Goal: Task Accomplishment & Management: Complete application form

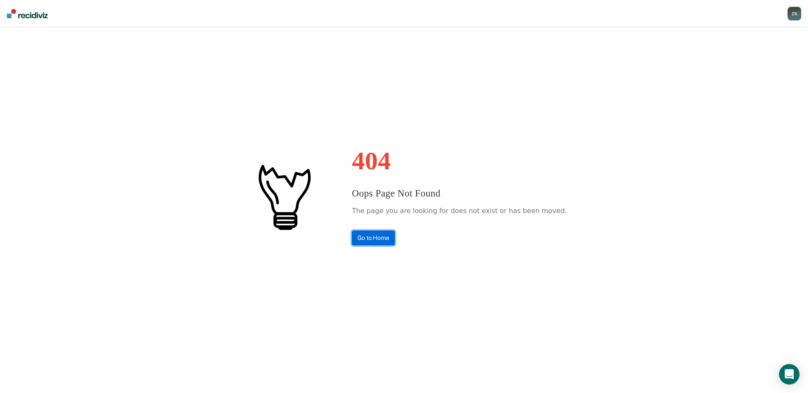
click at [388, 241] on link "Go to Home" at bounding box center [373, 238] width 43 height 15
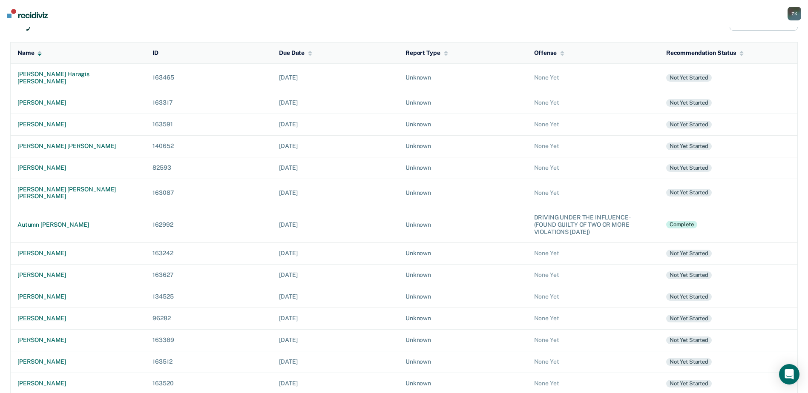
scroll to position [85, 0]
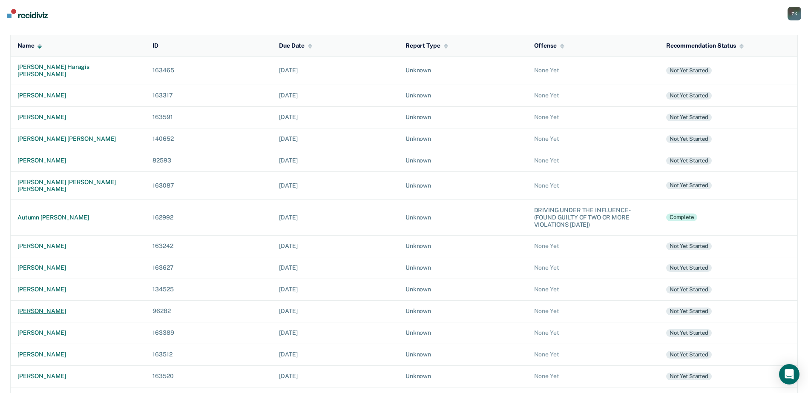
click at [75, 308] on div "shannon patrick huddleston" at bounding box center [77, 311] width 121 height 7
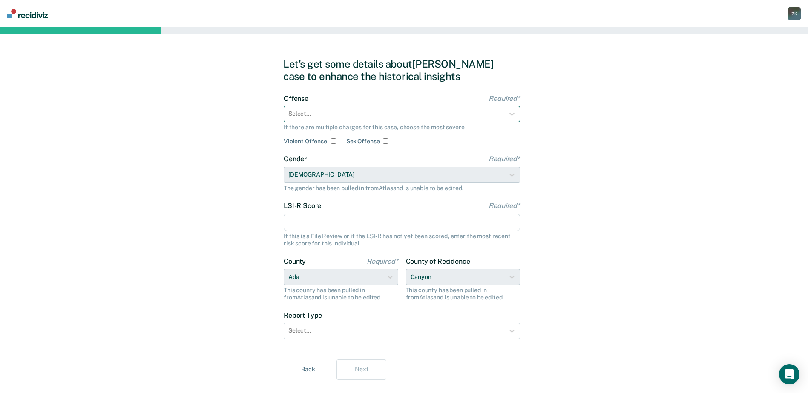
click at [455, 111] on div at bounding box center [393, 113] width 211 height 9
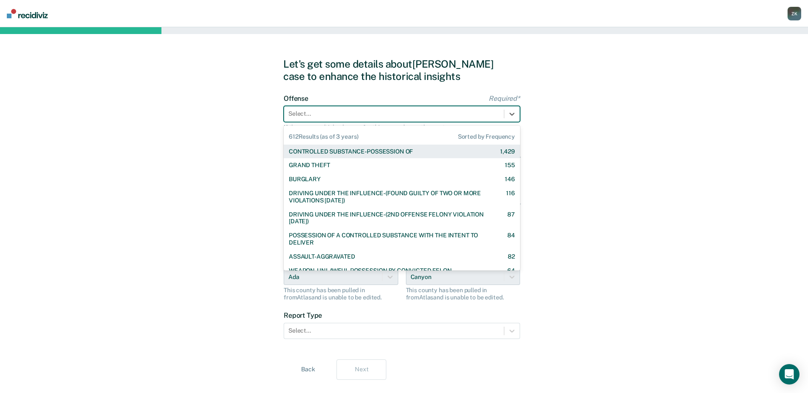
click at [433, 153] on div "CONTROLLED SUBSTANCE-POSSESSION OF 1,429" at bounding box center [402, 151] width 226 height 7
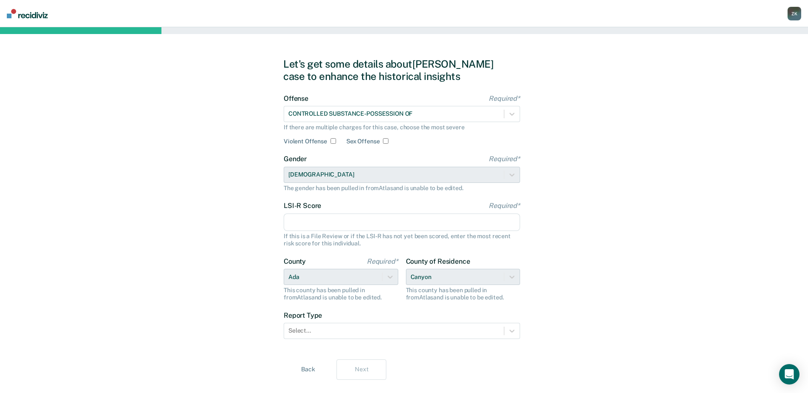
click at [402, 229] on input "LSI-R Score Required*" at bounding box center [402, 223] width 236 height 18
type input "21"
click at [573, 276] on div "Let's get some details about Shannon's case to enhance the historical insights …" at bounding box center [404, 219] width 808 height 384
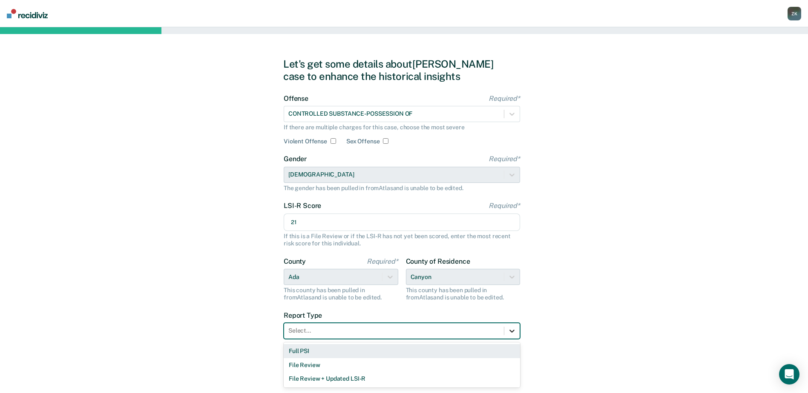
click at [510, 332] on icon at bounding box center [512, 331] width 9 height 9
click at [442, 351] on div "Full PSI" at bounding box center [402, 351] width 236 height 14
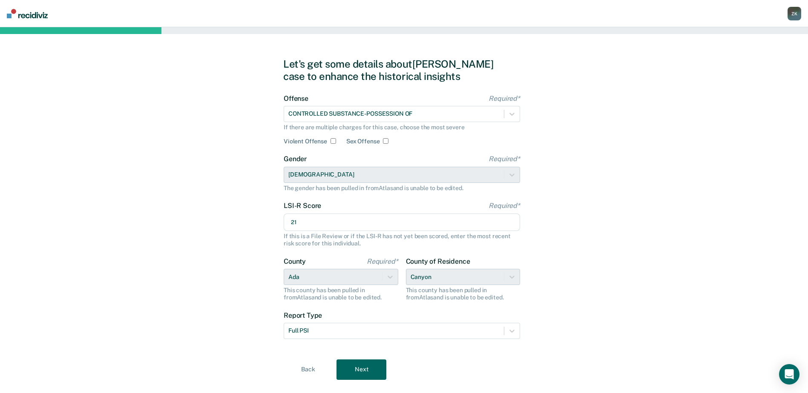
click at [583, 346] on div "Let's get some details about Shannon's case to enhance the historical insights …" at bounding box center [404, 219] width 808 height 384
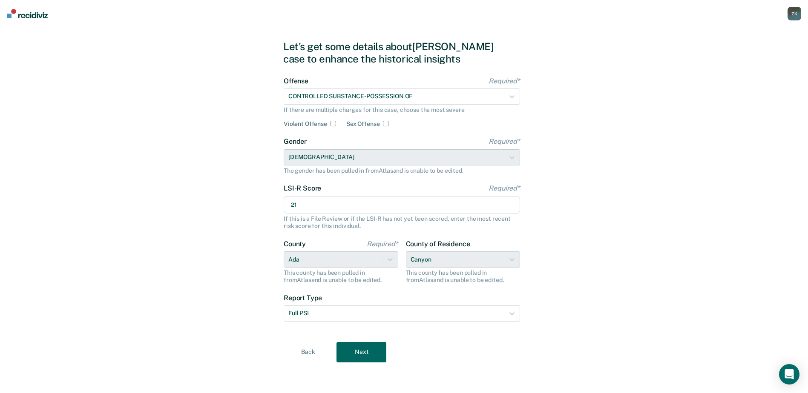
click at [355, 351] on button "Next" at bounding box center [361, 352] width 50 height 20
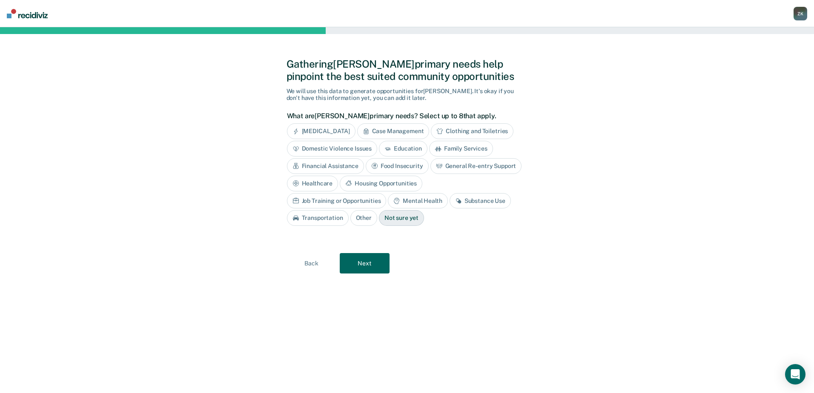
click at [376, 267] on button "Next" at bounding box center [365, 263] width 50 height 20
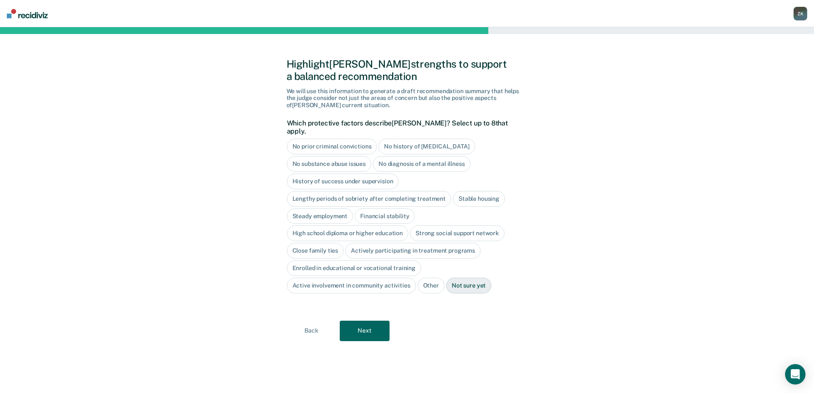
click at [356, 279] on div "Active involvement in community activities" at bounding box center [351, 286] width 129 height 16
click at [369, 335] on div "Highlight Shannon's strengths to support a balanced recommendation We will use …" at bounding box center [407, 210] width 241 height 346
click at [374, 327] on button "Next" at bounding box center [365, 331] width 50 height 20
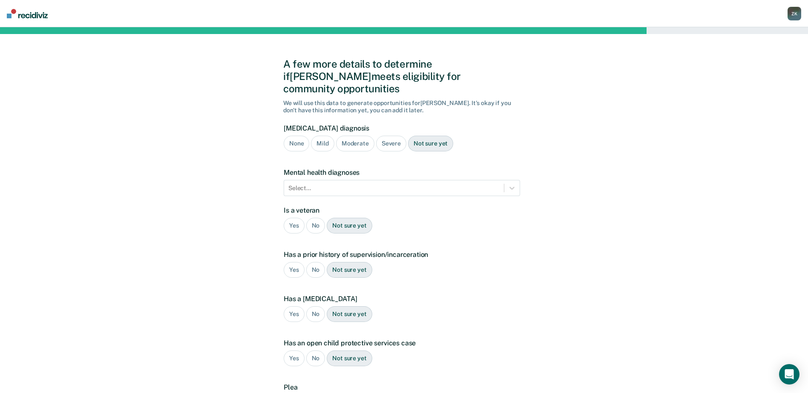
click at [424, 136] on div "Not sure yet" at bounding box center [430, 144] width 45 height 16
click at [316, 218] on div "No" at bounding box center [315, 226] width 19 height 16
click at [287, 262] on div "Yes" at bounding box center [294, 270] width 21 height 16
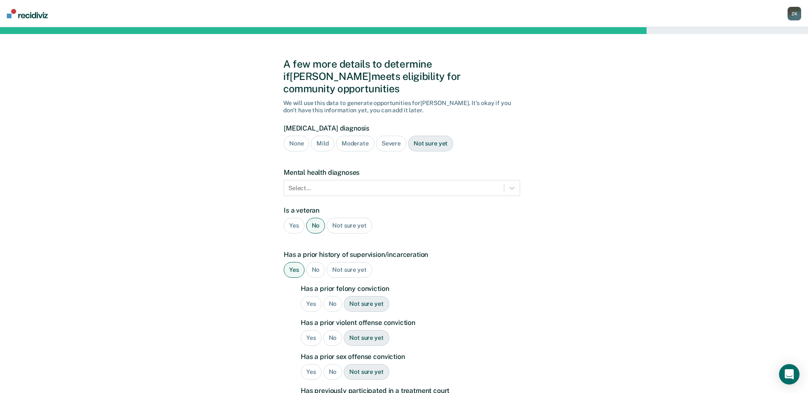
click at [310, 296] on div "Yes" at bounding box center [311, 304] width 21 height 16
click at [331, 330] on div "No" at bounding box center [332, 338] width 19 height 16
click at [330, 364] on div "No" at bounding box center [332, 372] width 19 height 16
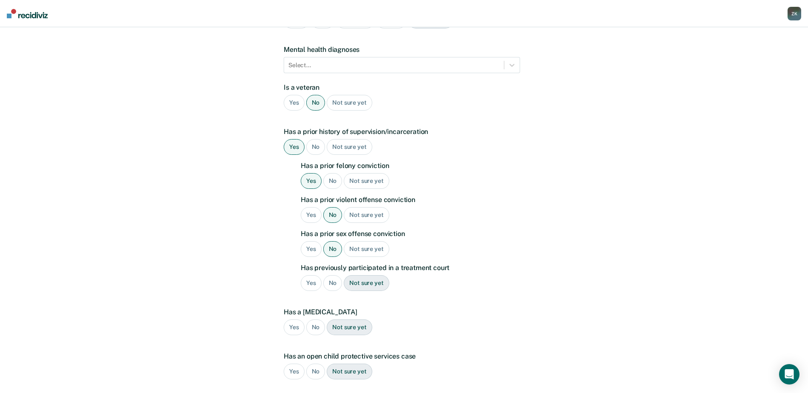
scroll to position [128, 0]
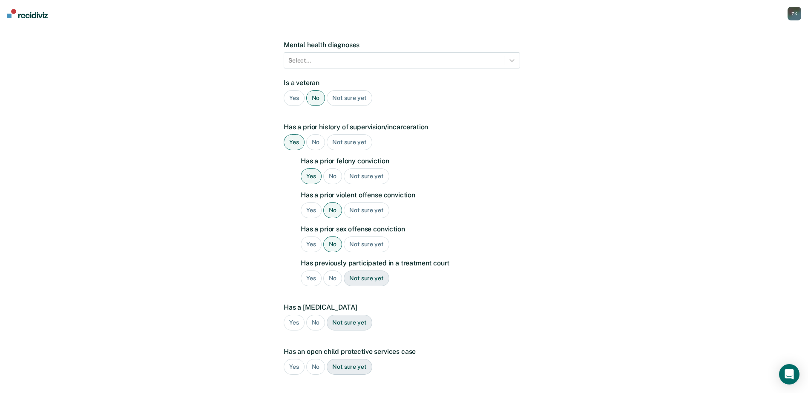
click at [329, 271] on div "No" at bounding box center [332, 279] width 19 height 16
click at [313, 315] on div "No" at bounding box center [315, 323] width 19 height 16
click at [316, 359] on div "No" at bounding box center [315, 367] width 19 height 16
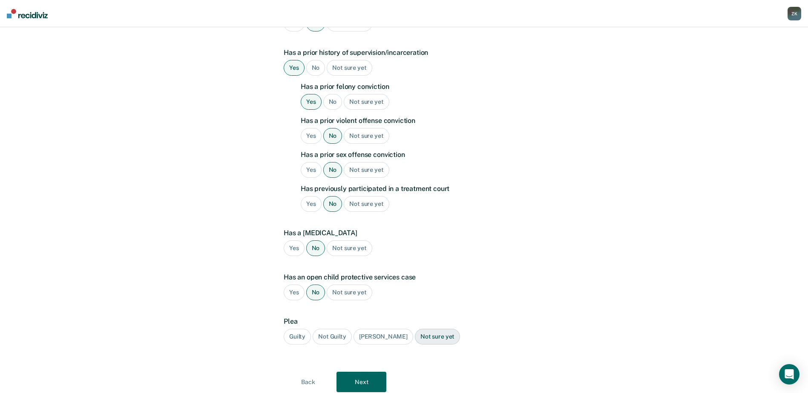
scroll to position [220, 0]
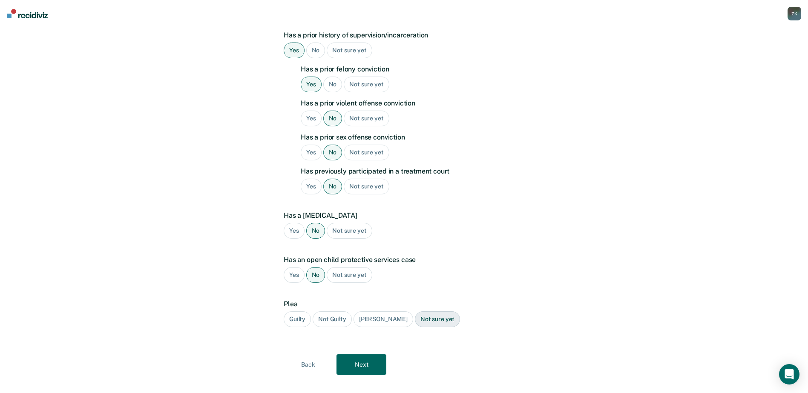
click at [297, 312] on div "Guilty" at bounding box center [297, 320] width 27 height 16
click at [361, 355] on button "Next" at bounding box center [361, 365] width 50 height 20
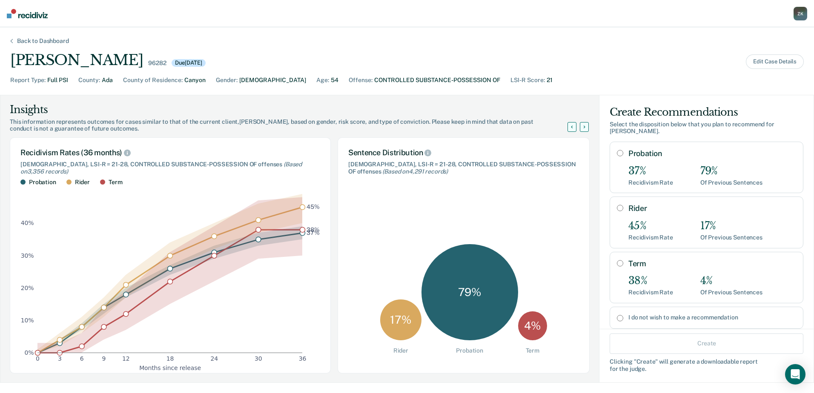
click at [617, 317] on input "I do not wish to make a recommendation" at bounding box center [620, 318] width 6 height 7
radio input "true"
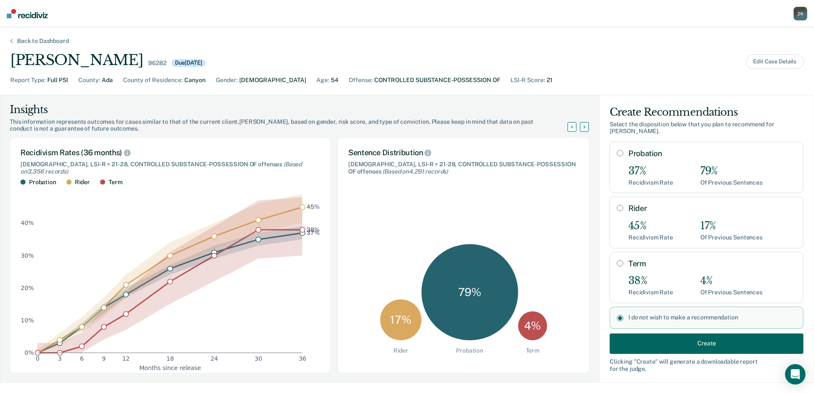
click at [691, 341] on button "Create" at bounding box center [707, 343] width 194 height 20
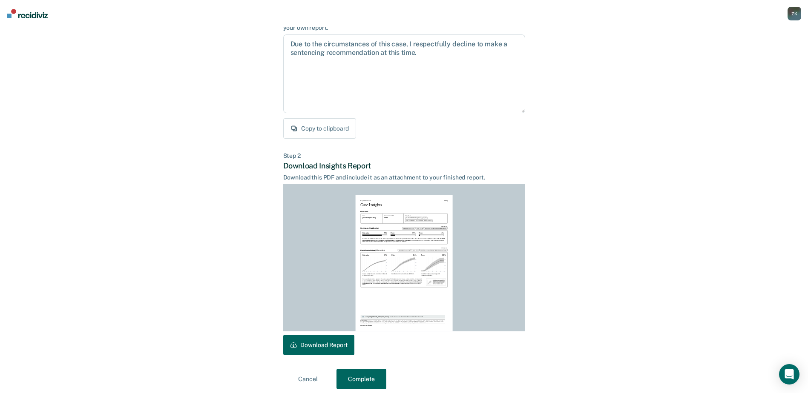
scroll to position [92, 0]
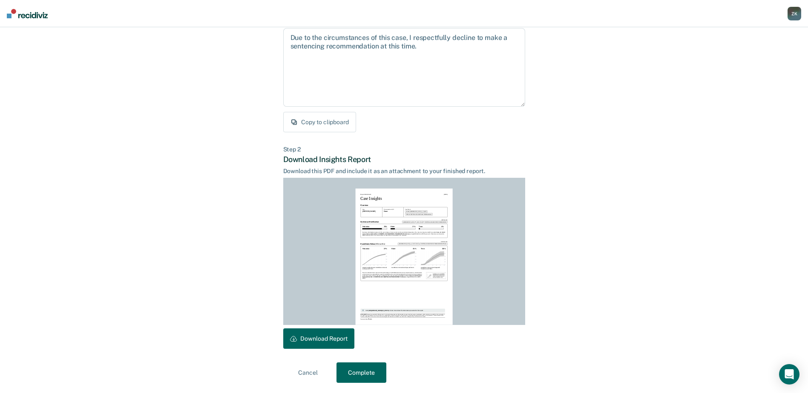
click at [347, 335] on button "Download Report" at bounding box center [318, 339] width 71 height 20
click at [351, 373] on button "Complete" at bounding box center [361, 373] width 50 height 20
